Goal: Information Seeking & Learning: Stay updated

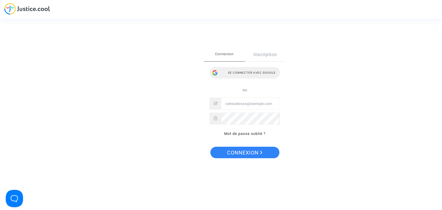
click at [236, 74] on div "Se connecter avec Google" at bounding box center [244, 72] width 70 height 11
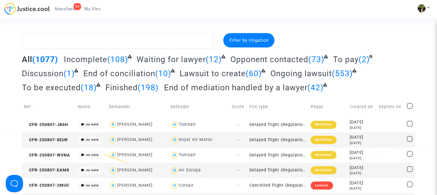
click at [60, 10] on span "Newsfeed" at bounding box center [65, 8] width 20 height 5
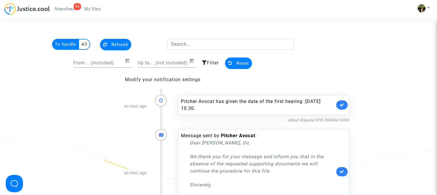
click at [235, 63] on button "Reset" at bounding box center [238, 62] width 27 height 11
click at [229, 63] on icon at bounding box center [230, 63] width 4 height 4
click at [85, 44] on multi-toggle-item "All" at bounding box center [84, 44] width 11 height 10
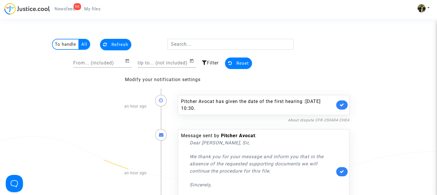
click at [73, 43] on multi-toggle-item "To handle" at bounding box center [66, 44] width 26 height 10
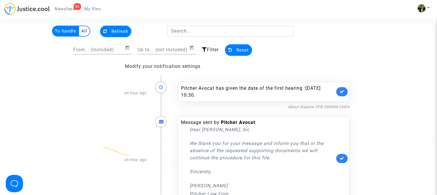
scroll to position [13, 0]
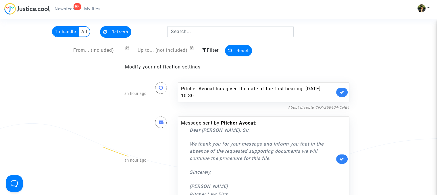
click at [213, 49] on span "Filter" at bounding box center [213, 49] width 12 height 5
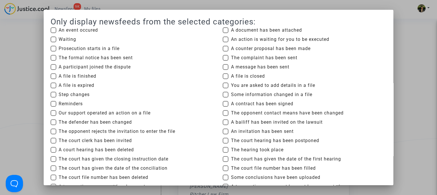
scroll to position [0, 0]
click at [15, 45] on div at bounding box center [218, 97] width 437 height 195
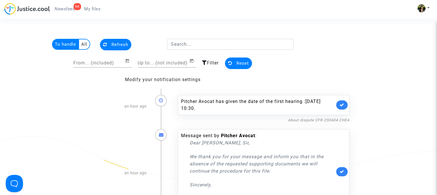
scroll to position [13, 0]
